Goal: Task Accomplishment & Management: Manage account settings

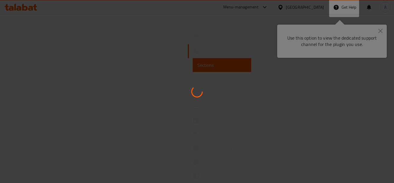
click at [235, 55] on div at bounding box center [197, 91] width 394 height 183
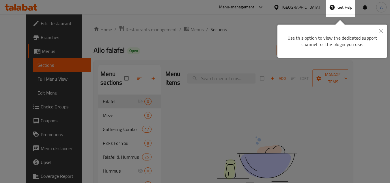
click at [378, 32] on icon "Close" at bounding box center [380, 31] width 4 height 4
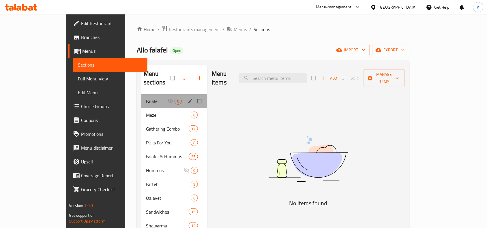
click at [141, 97] on div "Falafel 0" at bounding box center [174, 101] width 66 height 14
click at [194, 96] on input "Menu sections" at bounding box center [200, 101] width 12 height 11
checkbox input "true"
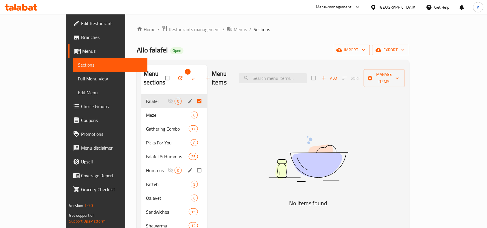
click at [194, 165] on input "Menu sections" at bounding box center [200, 170] width 12 height 11
checkbox input "true"
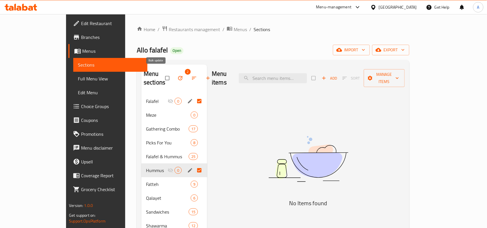
click at [178, 76] on icon "button" at bounding box center [180, 78] width 4 height 4
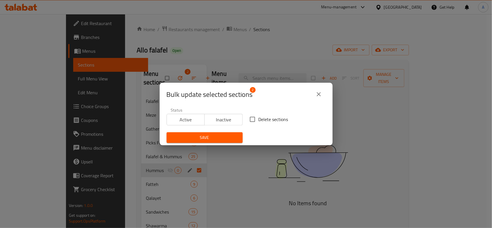
click at [252, 114] on input "Delete sections" at bounding box center [253, 119] width 12 height 12
checkbox input "true"
click at [208, 134] on button "Save" at bounding box center [205, 137] width 76 height 11
